Goal: Information Seeking & Learning: Find specific fact

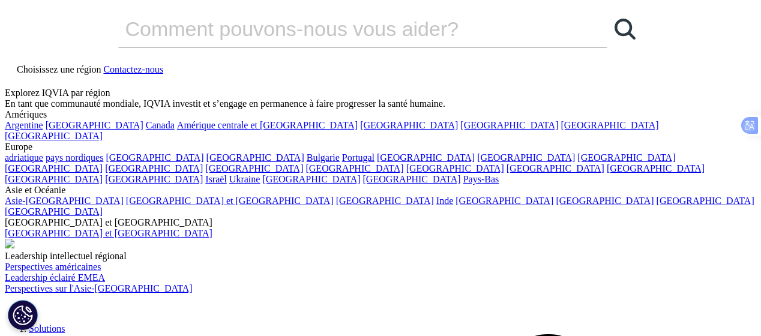
type input """
type input "• "Barriers to treatment [MEDICAL_DATA] developing countries""
